Goal: Information Seeking & Learning: Learn about a topic

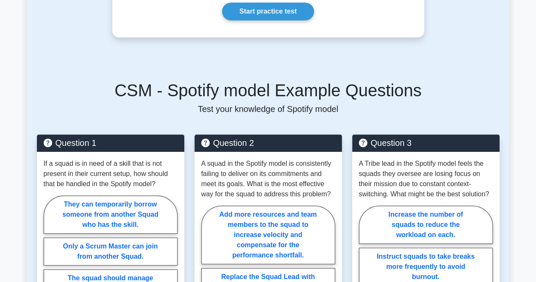
scroll to position [127, 0]
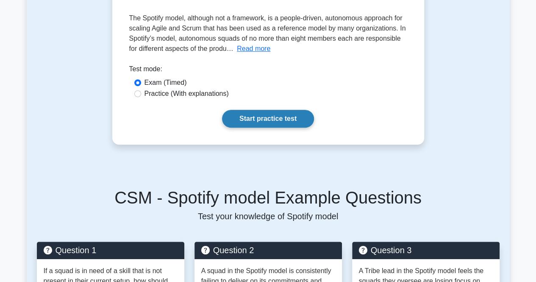
click at [258, 116] on link "Start practice test" at bounding box center [268, 119] width 92 height 18
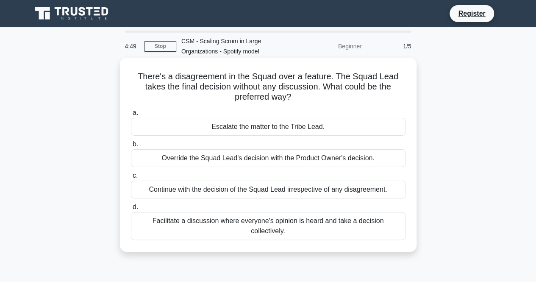
drag, startPoint x: 137, startPoint y: 75, endPoint x: 401, endPoint y: 222, distance: 301.3
click at [401, 222] on div "There's a disagreement in the Squad over a feature. The Squad Lead takes the fi…" at bounding box center [268, 154] width 290 height 187
copy div "There's a disagreement in the Squad over a feature. The Squad Lead takes the fi…"
click at [172, 94] on h5 "There's a disagreement in the Squad over a feature. The Squad Lead takes the fi…" at bounding box center [268, 86] width 276 height 31
click at [275, 220] on div "Facilitate a discussion where everyone's opinion is heard and take a decision c…" at bounding box center [268, 226] width 275 height 28
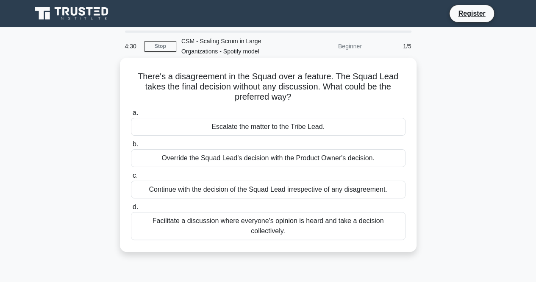
click at [131, 210] on input "d. Facilitate a discussion where everyone's opinion is heard and take a decisio…" at bounding box center [131, 207] width 0 height 6
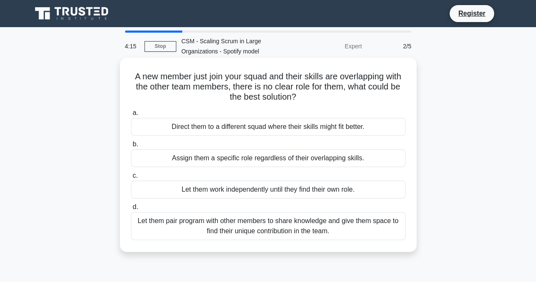
click at [278, 227] on div "Let them pair program with other members to share knowledge and give them space…" at bounding box center [268, 226] width 275 height 28
click at [131, 210] on input "d. Let them pair program with other members to share knowledge and give them sp…" at bounding box center [131, 207] width 0 height 6
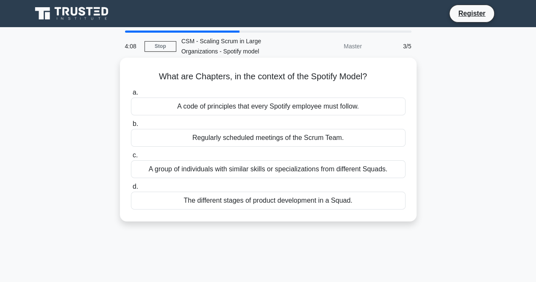
click at [237, 166] on div "A group of individuals with similar skills or specializations from different Sq…" at bounding box center [268, 169] width 275 height 18
click at [131, 158] on input "c. A group of individuals with similar skills or specializations from different…" at bounding box center [131, 156] width 0 height 6
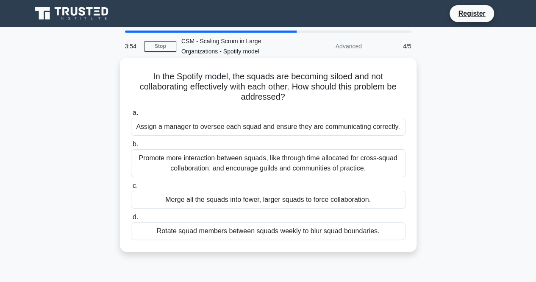
drag, startPoint x: 150, startPoint y: 75, endPoint x: 389, endPoint y: 236, distance: 288.0
click at [389, 236] on div "In the Spotify model, the squads are becoming siloed and not collaborating effe…" at bounding box center [268, 154] width 290 height 187
copy div "In the Spotify model, the squads are becoming siloed and not collaborating effe…"
click at [189, 161] on div "Promote more interaction between squads, like through time allocated for cross-…" at bounding box center [268, 163] width 275 height 28
click at [131, 147] on input "b. Promote more interaction between squads, like through time allocated for cro…" at bounding box center [131, 144] width 0 height 6
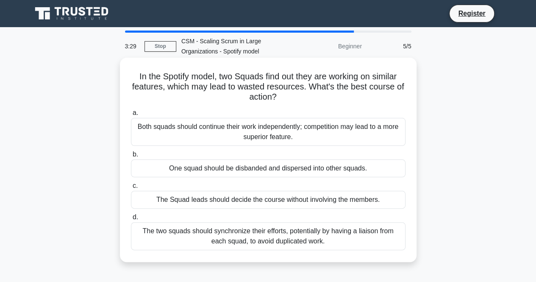
drag, startPoint x: 133, startPoint y: 75, endPoint x: 320, endPoint y: 243, distance: 250.8
click at [320, 243] on div "In the Spotify model, two Squads find out they are working on similar features,…" at bounding box center [268, 159] width 290 height 197
copy div "In the Spotify model, two Squads find out they are working on similar features,…"
click at [256, 235] on div "The two squads should synchronize their efforts, potentially by having a liaiso…" at bounding box center [268, 236] width 275 height 28
click at [131, 220] on input "d. The two squads should synchronize their efforts, potentially by having a lia…" at bounding box center [131, 217] width 0 height 6
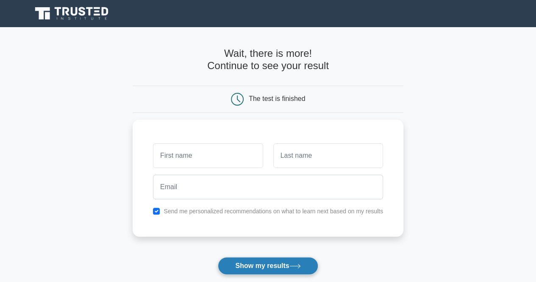
click at [250, 264] on button "Show my results" at bounding box center [268, 266] width 100 height 18
click at [89, 219] on main "Wait, there is more! Continue to see your result The test is finished and the" at bounding box center [268, 179] width 536 height 305
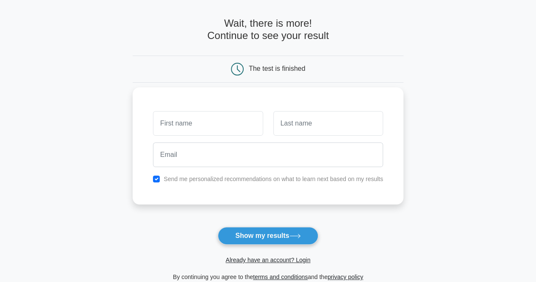
scroll to position [42, 0]
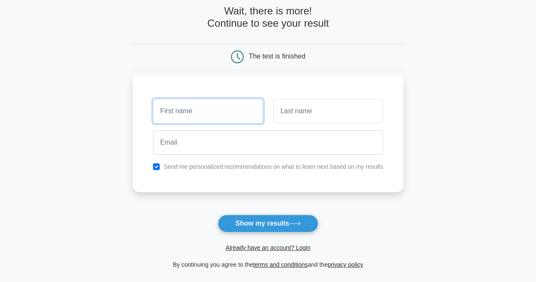
click at [199, 116] on input "text" at bounding box center [208, 111] width 110 height 25
type input "Silo"
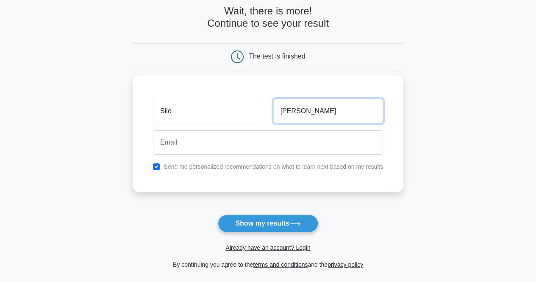
type input "Maria"
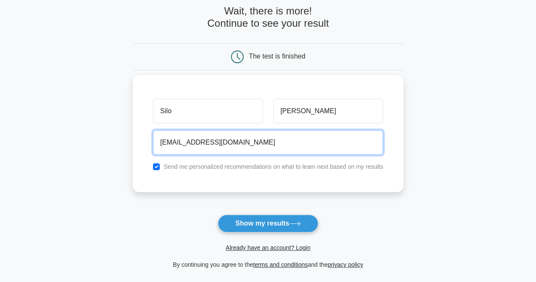
type input "silo.maria34@gmail.com"
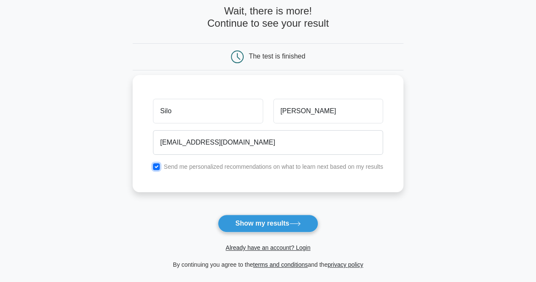
click at [157, 167] on input "checkbox" at bounding box center [156, 166] width 7 height 7
checkbox input "false"
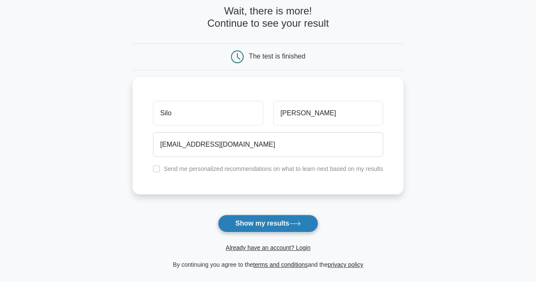
click at [244, 222] on button "Show my results" at bounding box center [268, 223] width 100 height 18
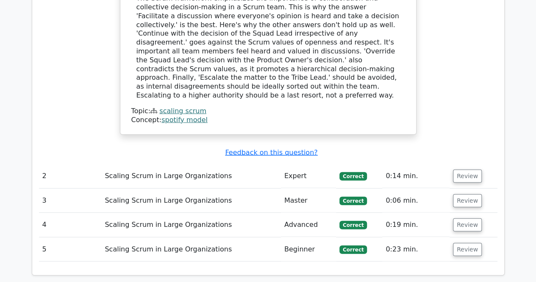
scroll to position [908, 0]
click at [473, 169] on button "Review" at bounding box center [467, 175] width 29 height 13
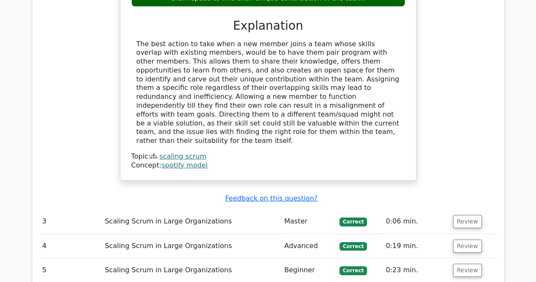
scroll to position [1247, 0]
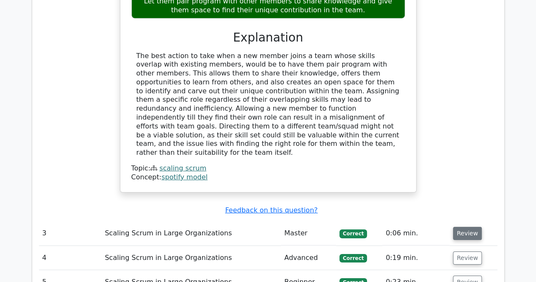
click at [457, 227] on button "Review" at bounding box center [467, 233] width 29 height 13
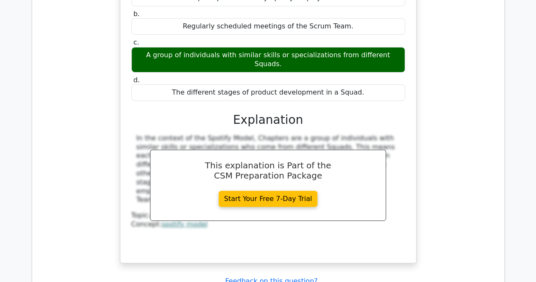
scroll to position [1586, 0]
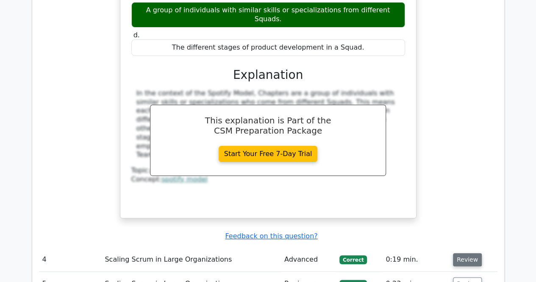
click at [458, 253] on button "Review" at bounding box center [467, 259] width 29 height 13
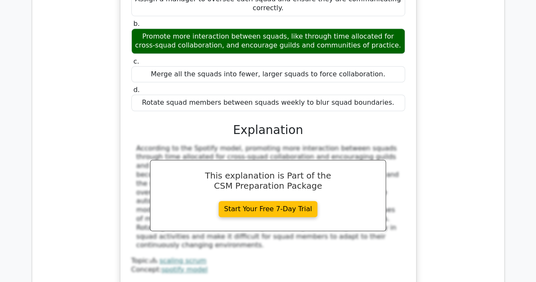
scroll to position [1967, 0]
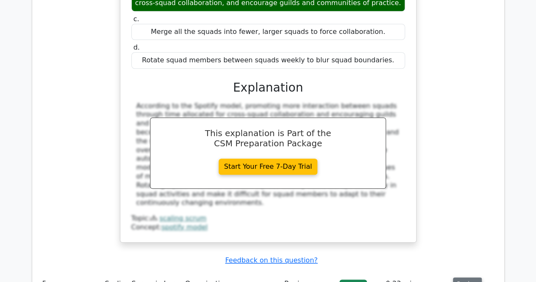
click at [457, 277] on button "Review" at bounding box center [467, 283] width 29 height 13
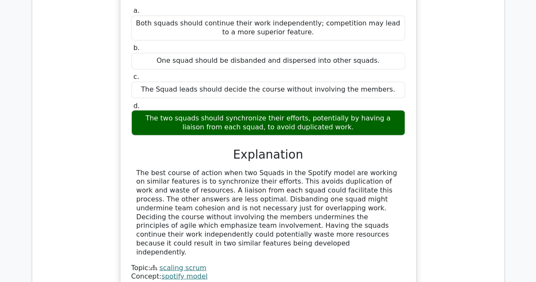
scroll to position [2518, 0]
